Goal: Transaction & Acquisition: Purchase product/service

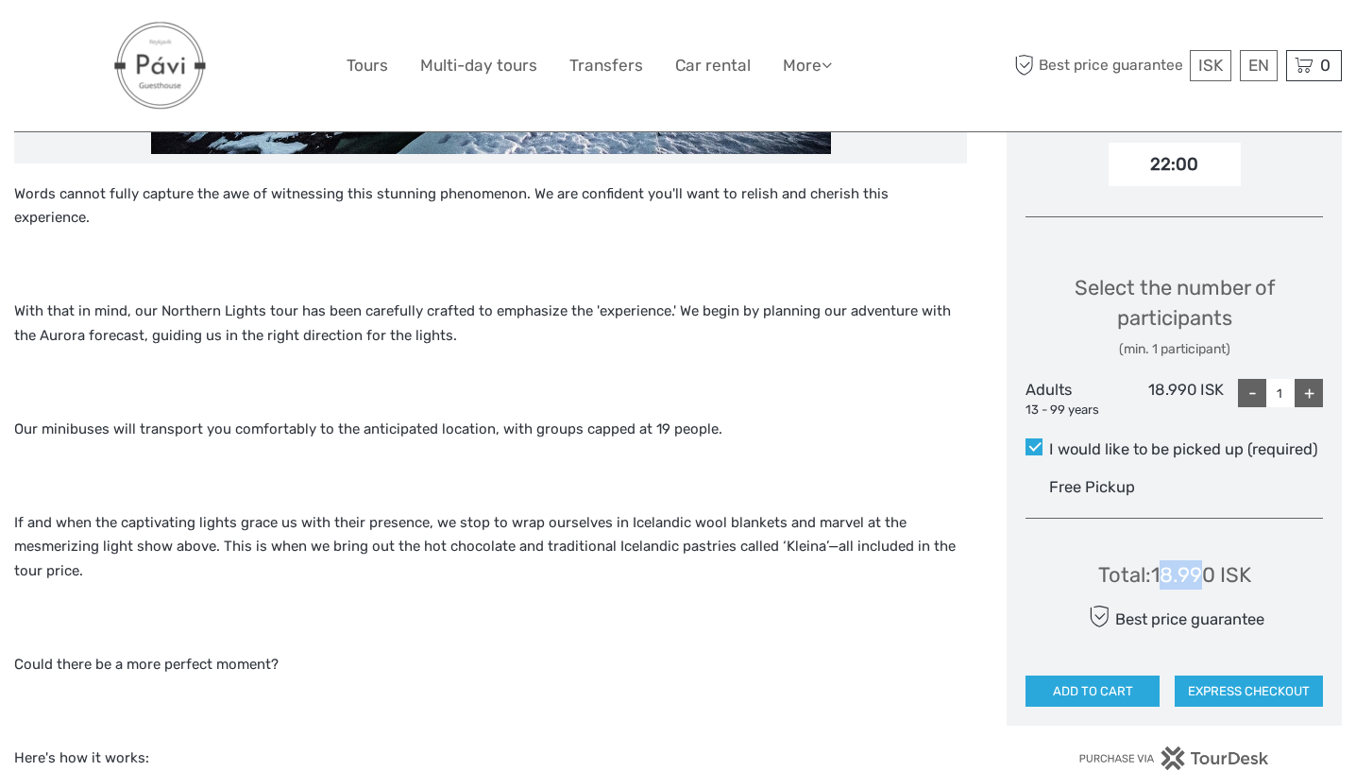
drag, startPoint x: 1159, startPoint y: 571, endPoint x: 1197, endPoint y: 568, distance: 38.9
click at [1197, 568] on div "Total : 18.990 ISK" at bounding box center [1174, 574] width 153 height 29
click at [1214, 564] on div "Total : 18.990 ISK" at bounding box center [1174, 574] width 153 height 29
drag, startPoint x: 1214, startPoint y: 540, endPoint x: 1154, endPoint y: 569, distance: 67.2
click at [1160, 570] on div "Total : 18.990 ISK Best price guarantee ADD TO CART EXPRESS CHECKOUT" at bounding box center [1174, 620] width 297 height 173
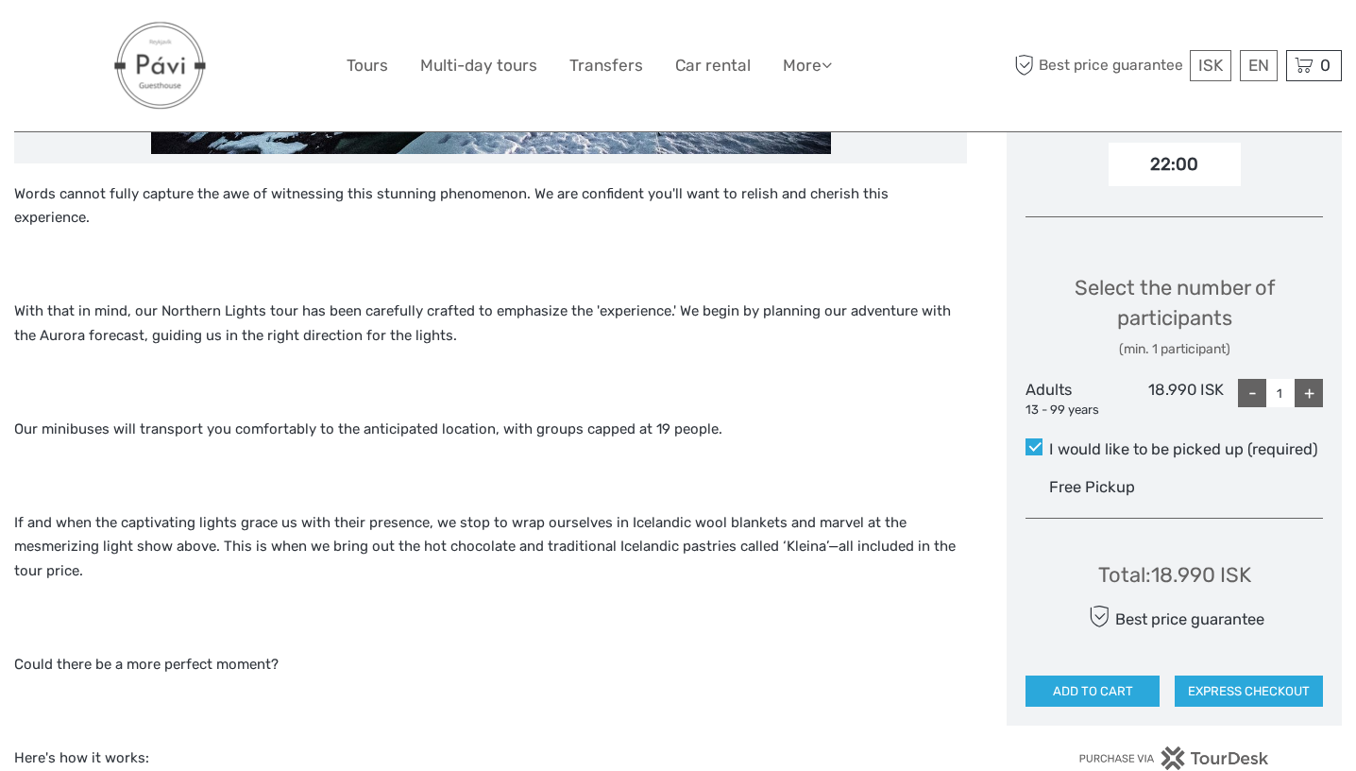
click at [1182, 569] on div "Total : 18.990 ISK" at bounding box center [1174, 574] width 153 height 29
drag, startPoint x: 1153, startPoint y: 569, endPoint x: 1215, endPoint y: 562, distance: 62.8
click at [1215, 562] on div "Total : 18.990 ISK" at bounding box center [1174, 574] width 153 height 29
copy div "18.990"
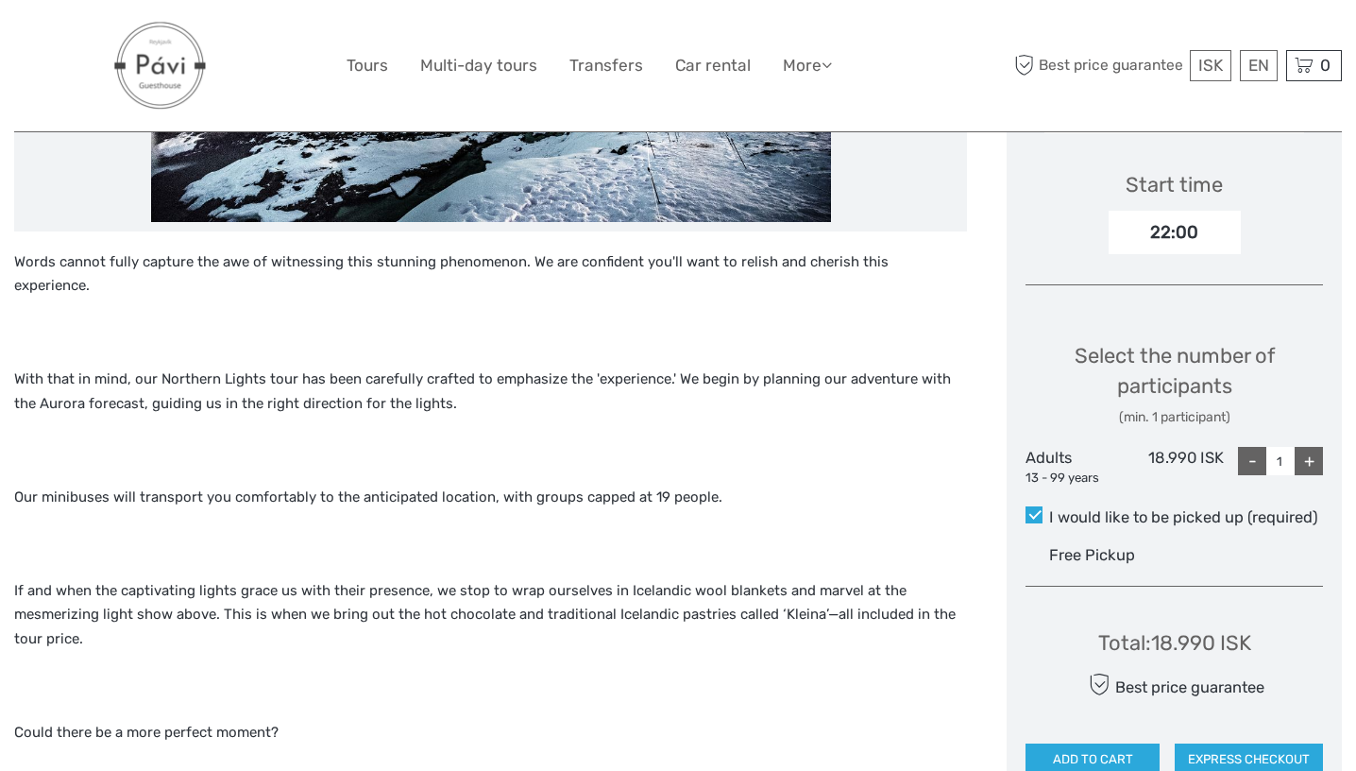
scroll to position [616, 0]
drag, startPoint x: 39, startPoint y: 261, endPoint x: 306, endPoint y: 264, distance: 267.3
click at [306, 265] on p "Words cannot fully capture the awe of witnessing this stunning phenomenon. We a…" at bounding box center [490, 274] width 953 height 48
drag, startPoint x: 39, startPoint y: 353, endPoint x: 507, endPoint y: 325, distance: 469.3
